Goal: Navigation & Orientation: Find specific page/section

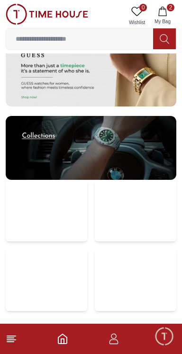
scroll to position [1894, 0]
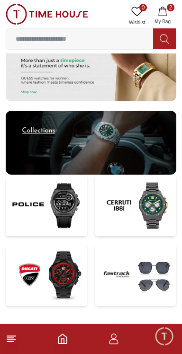
click at [43, 255] on img at bounding box center [46, 275] width 81 height 62
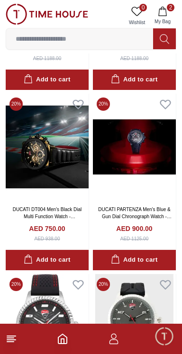
scroll to position [598, 0]
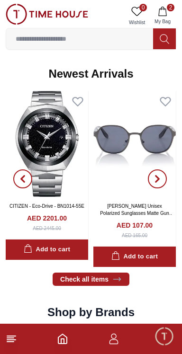
scroll to position [1894, 0]
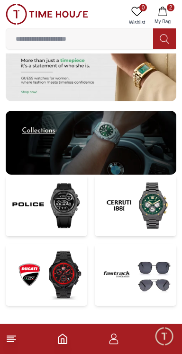
click at [138, 203] on img at bounding box center [135, 206] width 81 height 62
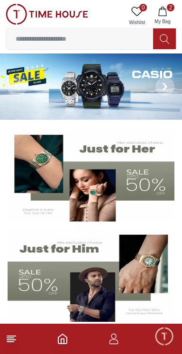
click at [9, 342] on line at bounding box center [10, 342] width 7 height 0
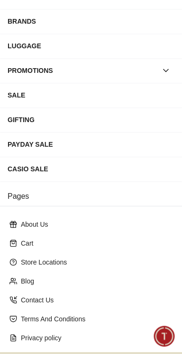
scroll to position [178, 0]
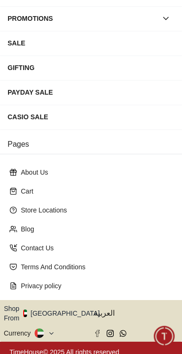
click at [103, 310] on icon "button" at bounding box center [104, 313] width 3 height 7
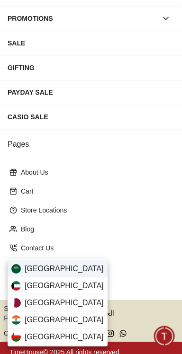
click at [68, 269] on div "[GEOGRAPHIC_DATA]" at bounding box center [58, 268] width 100 height 17
